Goal: Task Accomplishment & Management: Manage account settings

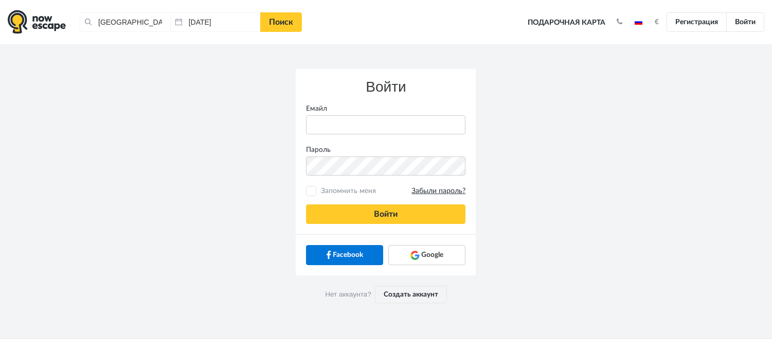
type input "anatoly@imaginaris.ee"
click at [346, 190] on span "Запомнить меня Забыли пароль?" at bounding box center [391, 191] width 147 height 10
click at [315, 190] on input "Запомнить меня Забыли пароль?" at bounding box center [311, 191] width 7 height 7
checkbox input "true"
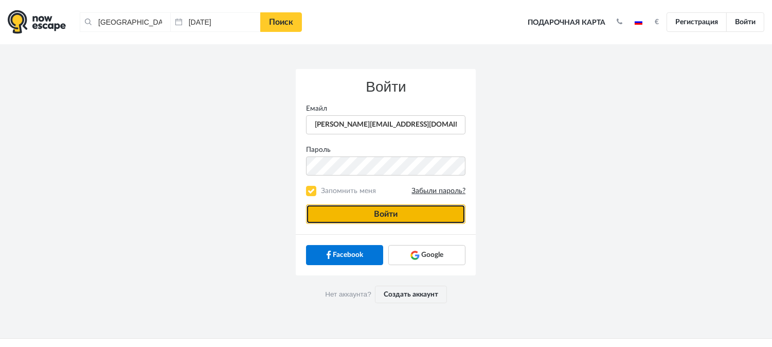
click at [393, 211] on button "Войти" at bounding box center [385, 214] width 159 height 20
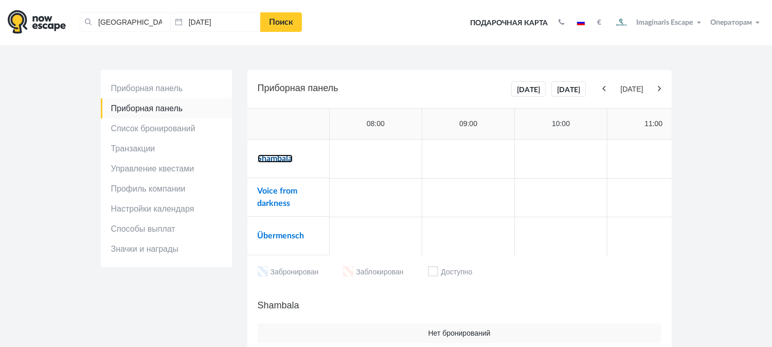
click at [283, 161] on link "Shambala" at bounding box center [275, 158] width 35 height 8
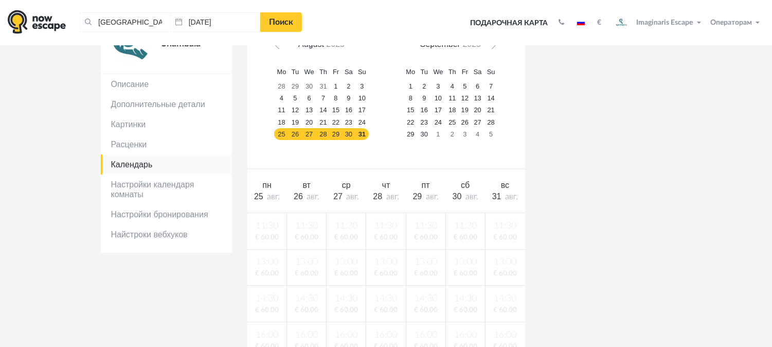
scroll to position [57, 0]
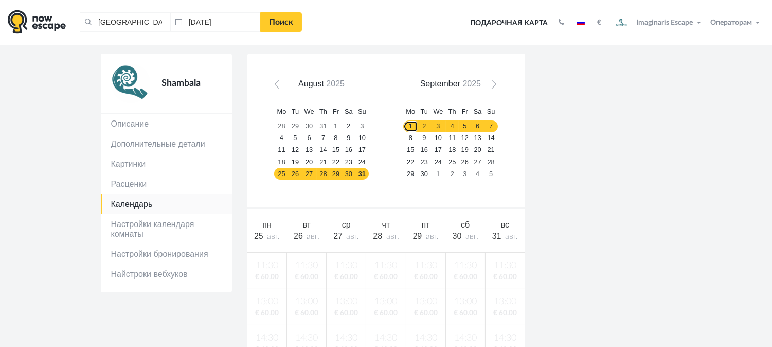
click at [414, 127] on link "1" at bounding box center [410, 126] width 14 height 12
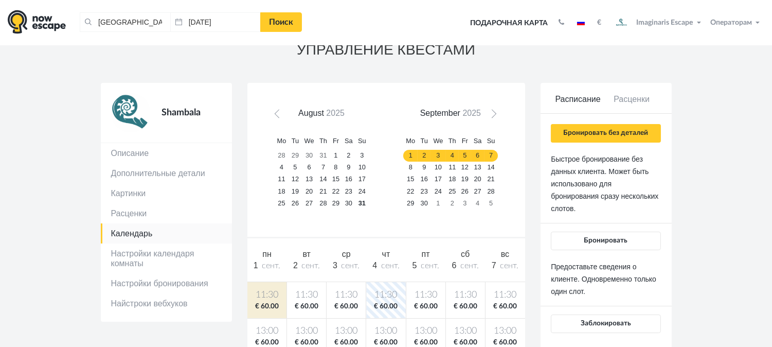
scroll to position [157, 0]
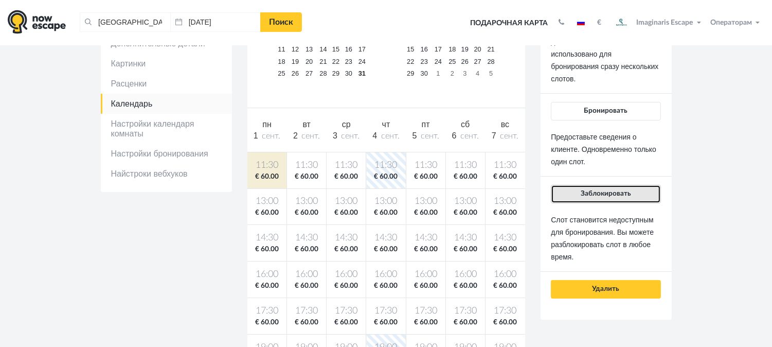
click at [616, 194] on span "Заблокировать" at bounding box center [606, 193] width 50 height 7
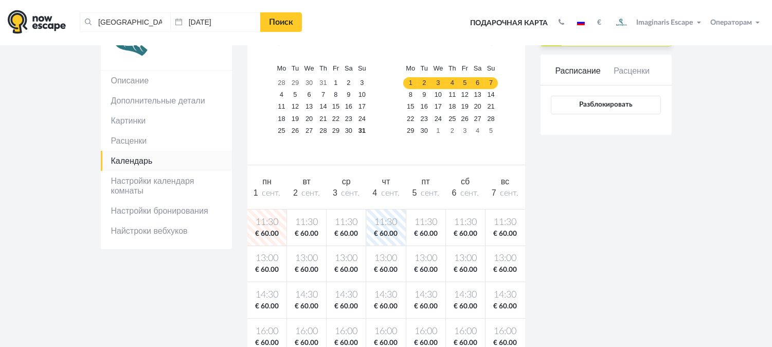
scroll to position [43, 0]
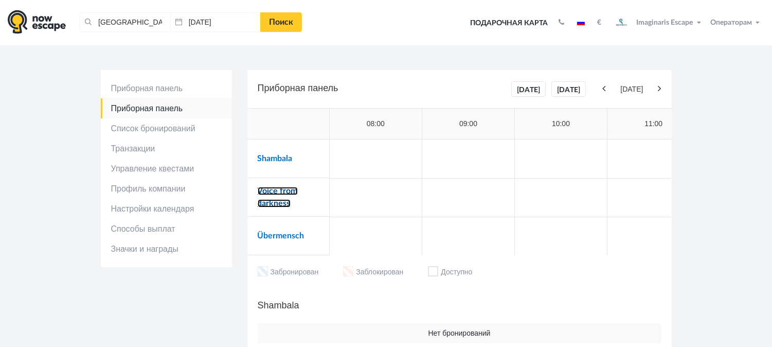
click at [292, 189] on link "Voice from darkness" at bounding box center [278, 197] width 40 height 21
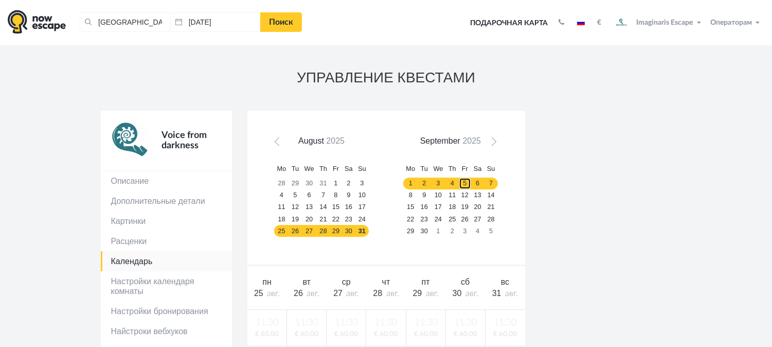
click at [464, 178] on link "5" at bounding box center [465, 183] width 12 height 12
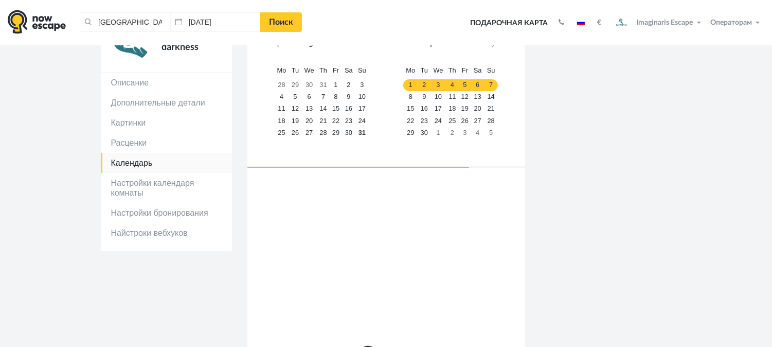
scroll to position [114, 0]
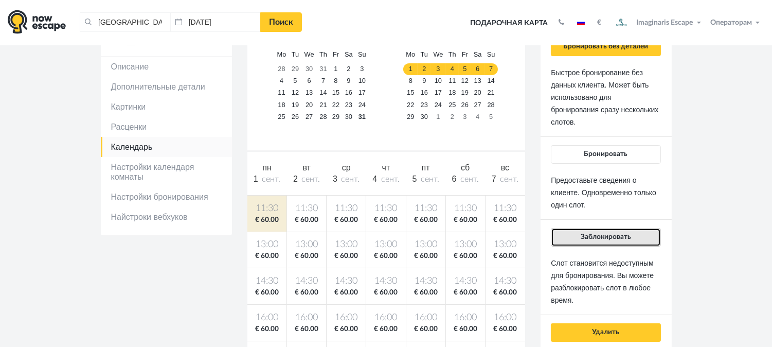
click at [629, 240] on button "Заблокировать" at bounding box center [606, 237] width 110 height 19
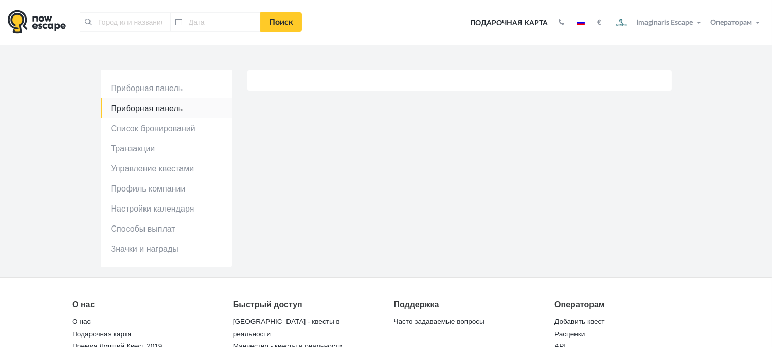
type input "[GEOGRAPHIC_DATA], [GEOGRAPHIC_DATA]"
type input "[DATE]"
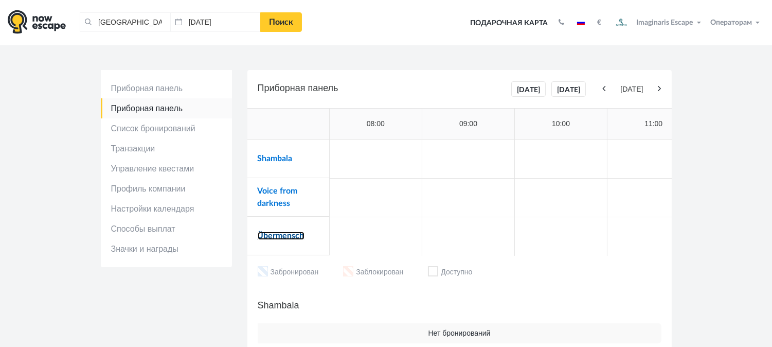
click at [286, 235] on link "Übermensch" at bounding box center [281, 235] width 47 height 8
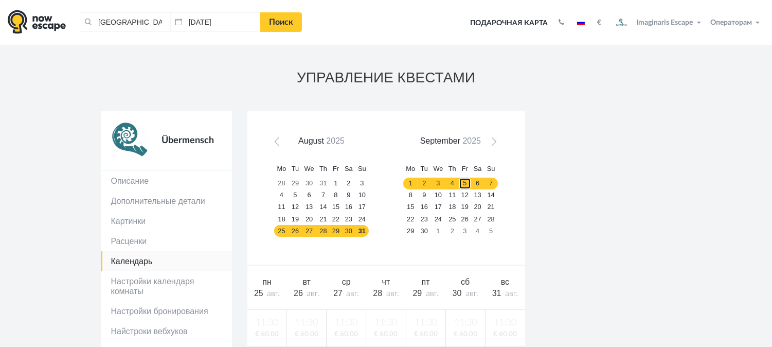
click at [463, 177] on link "5" at bounding box center [465, 183] width 12 height 12
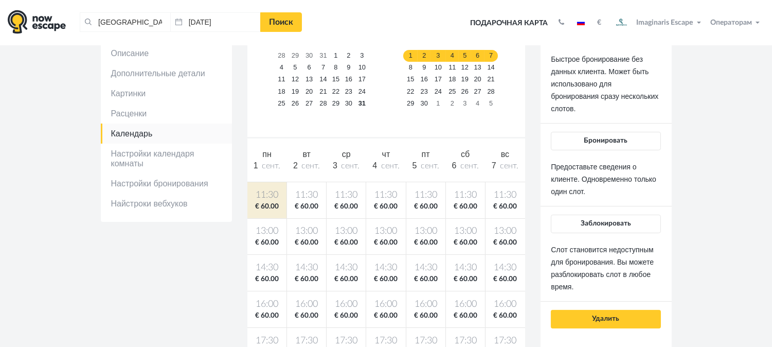
scroll to position [114, 0]
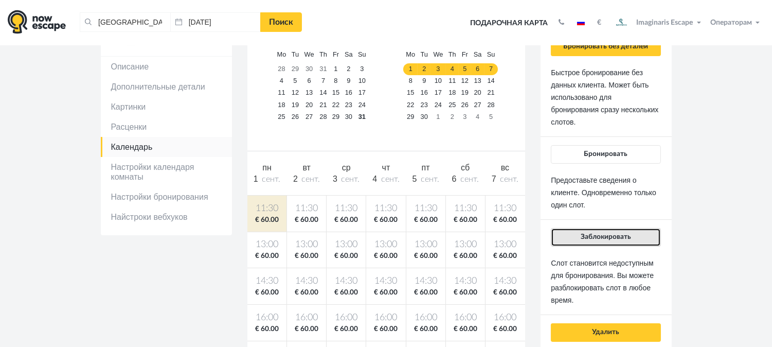
click at [630, 240] on span "Заблокировать" at bounding box center [606, 236] width 50 height 7
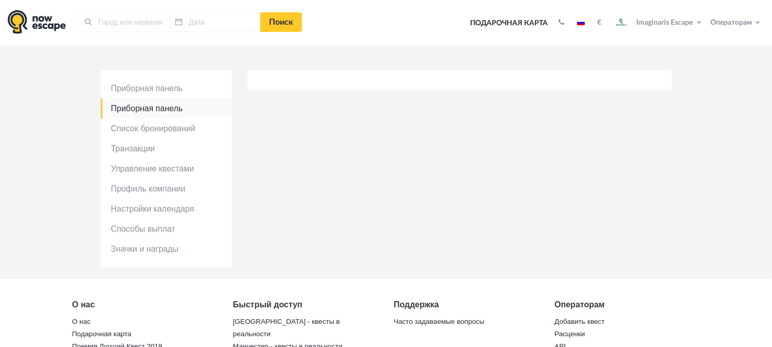
type input "[GEOGRAPHIC_DATA], [GEOGRAPHIC_DATA]"
type input "[DATE]"
